Goal: Information Seeking & Learning: Learn about a topic

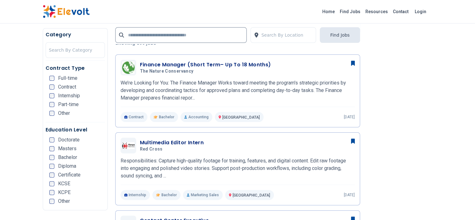
scroll to position [153, 0]
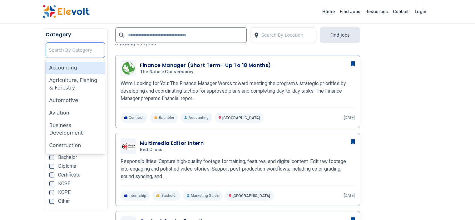
click at [49, 53] on div at bounding box center [75, 50] width 53 height 13
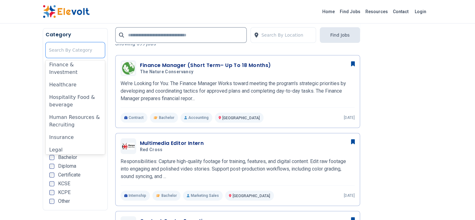
scroll to position [215, 0]
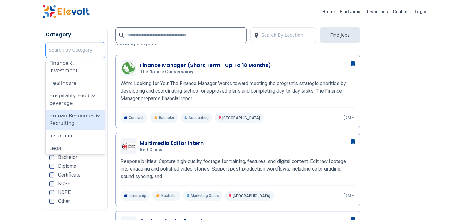
click at [46, 109] on div "Human Resources & Recruiting" at bounding box center [75, 119] width 59 height 20
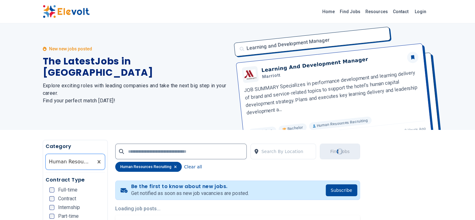
scroll to position [0, 0]
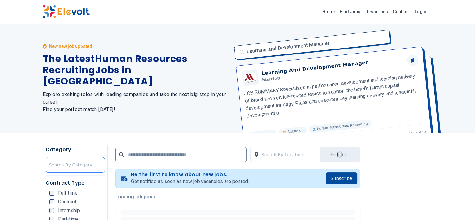
click at [53, 163] on div at bounding box center [75, 164] width 53 height 13
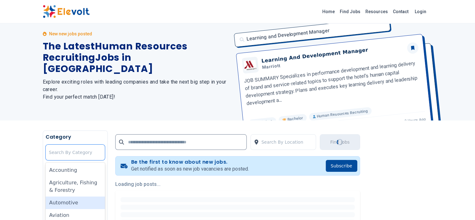
scroll to position [48, 0]
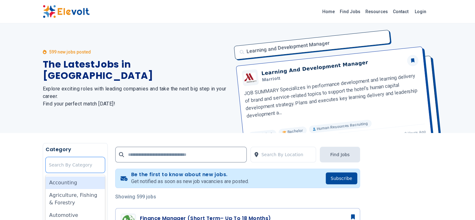
click at [65, 184] on div "Accounting" at bounding box center [75, 182] width 59 height 13
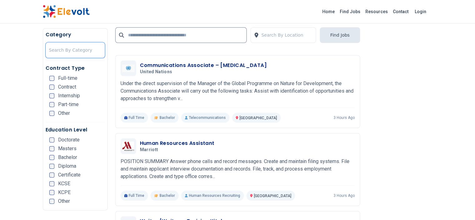
scroll to position [292, 0]
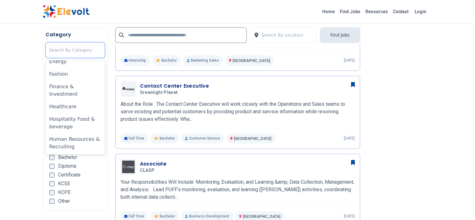
scroll to position [194, 0]
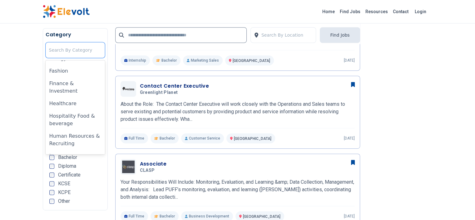
click at [46, 130] on div "Human Resources & Recruiting" at bounding box center [75, 140] width 59 height 20
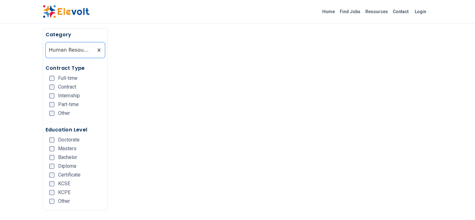
scroll to position [0, 0]
